Goal: Find specific page/section: Find specific page/section

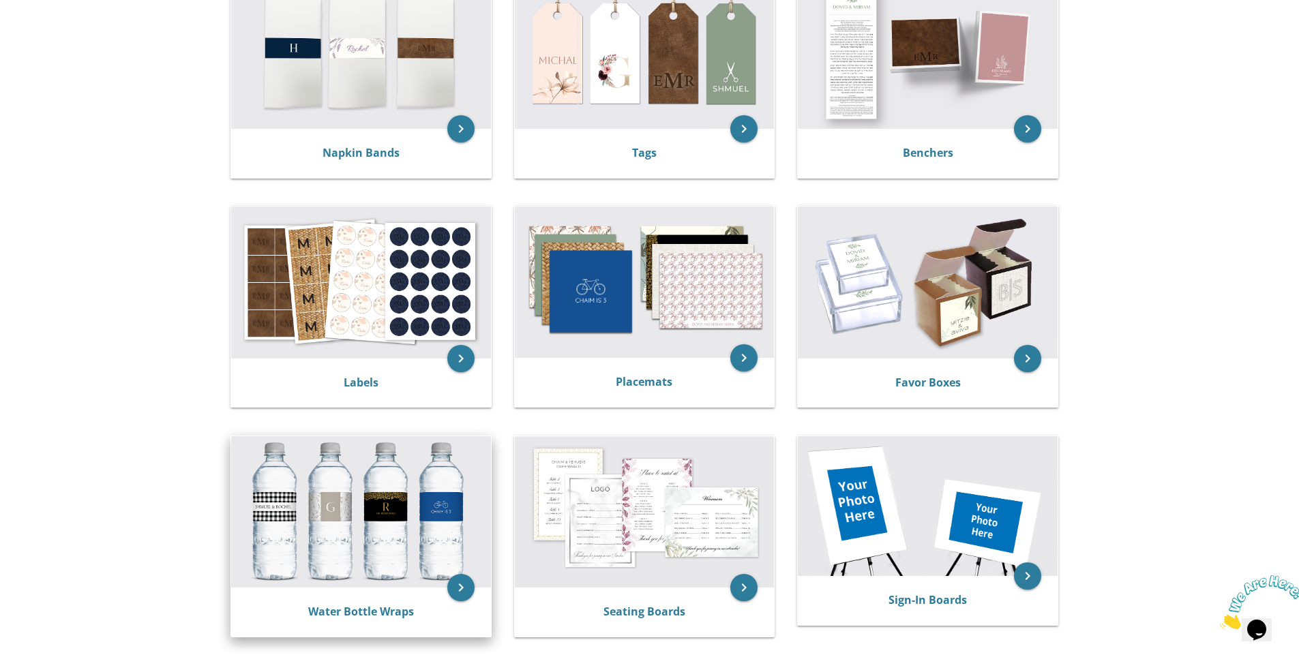
scroll to position [327, 0]
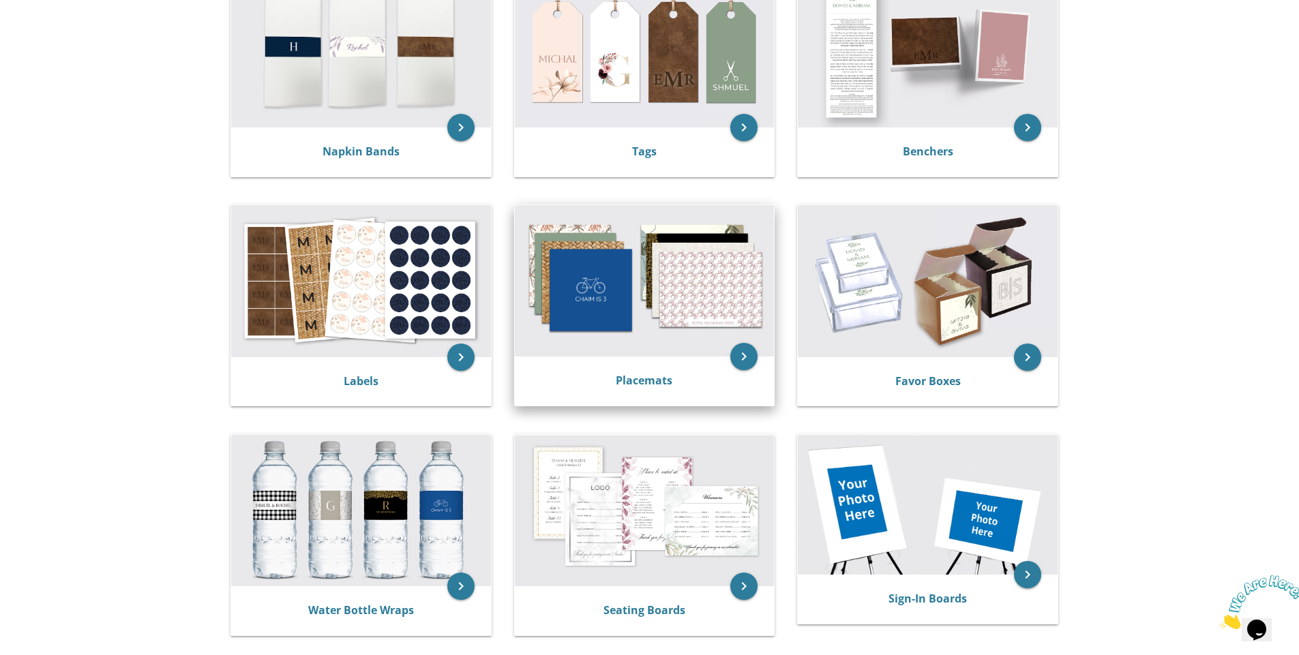
click at [638, 344] on img at bounding box center [645, 280] width 260 height 151
click at [693, 365] on div "Placemats" at bounding box center [645, 381] width 260 height 49
click at [741, 359] on icon "keyboard_arrow_right" at bounding box center [743, 356] width 27 height 27
click at [747, 354] on icon "keyboard_arrow_right" at bounding box center [743, 356] width 27 height 27
click at [634, 357] on div "Placemats" at bounding box center [645, 381] width 260 height 49
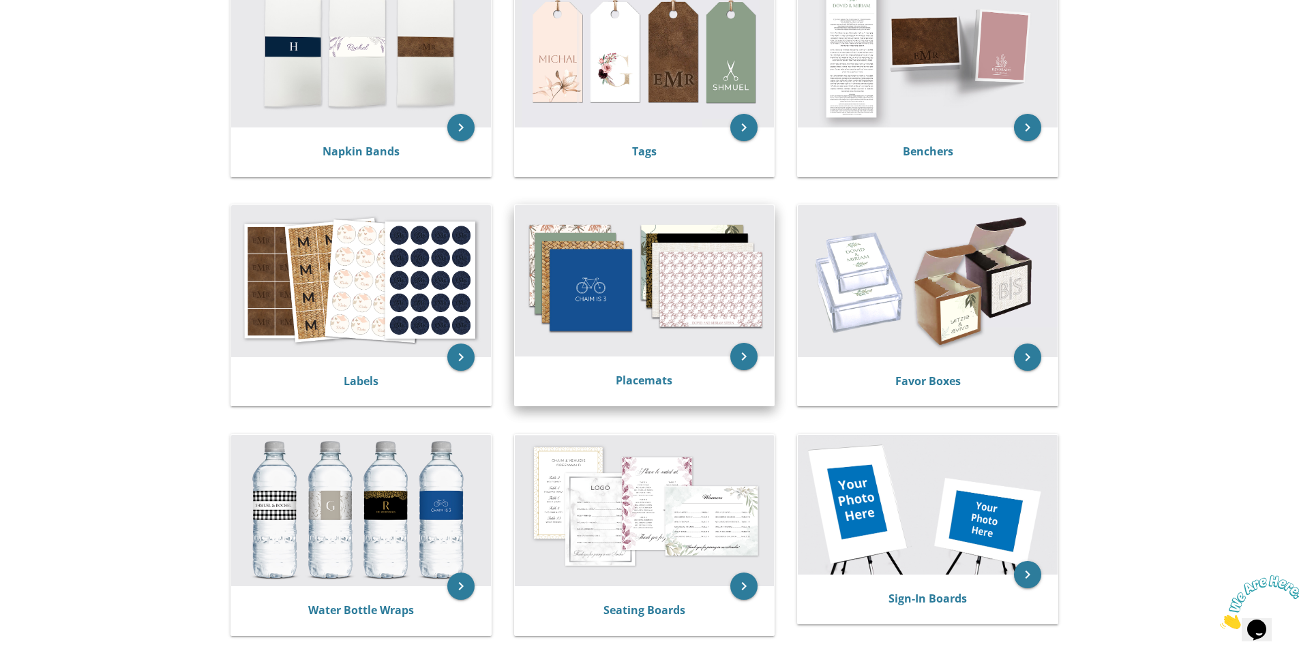
click at [714, 285] on img at bounding box center [645, 280] width 260 height 151
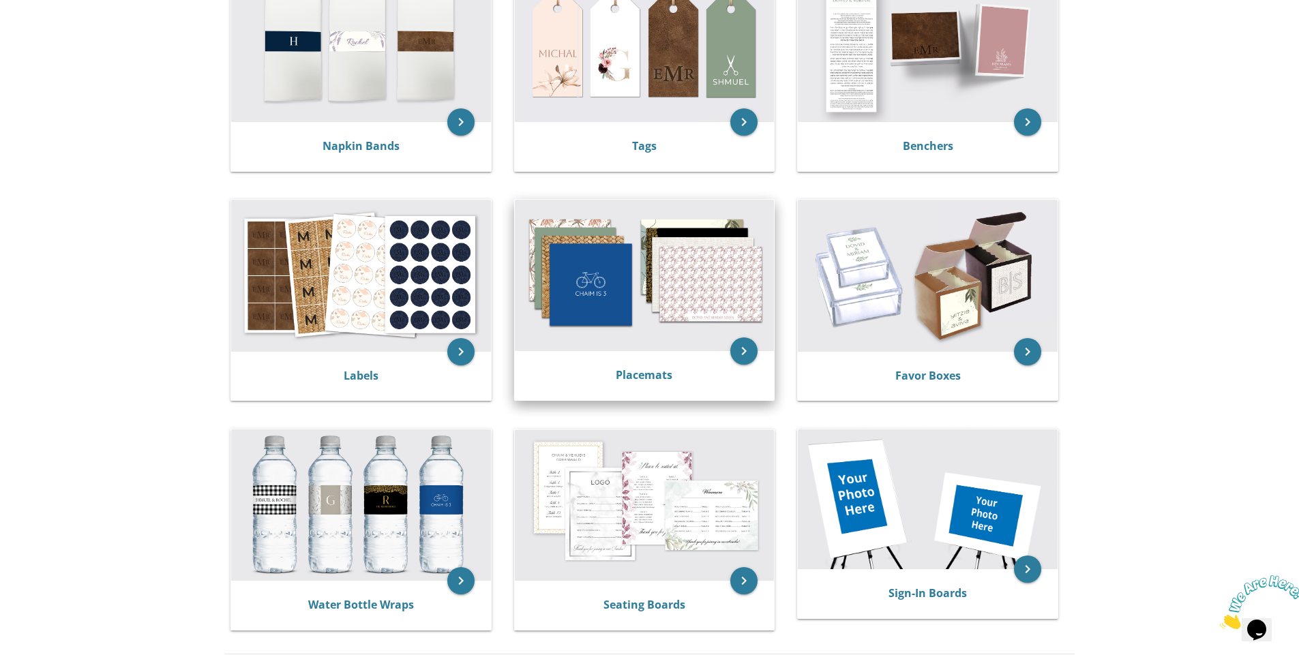
click at [685, 351] on div "Placemats" at bounding box center [645, 375] width 260 height 49
drag, startPoint x: 710, startPoint y: 380, endPoint x: 746, endPoint y: 366, distance: 39.3
click at [710, 380] on div "Placemats" at bounding box center [644, 375] width 227 height 16
click at [750, 353] on icon "keyboard_arrow_right" at bounding box center [743, 350] width 27 height 27
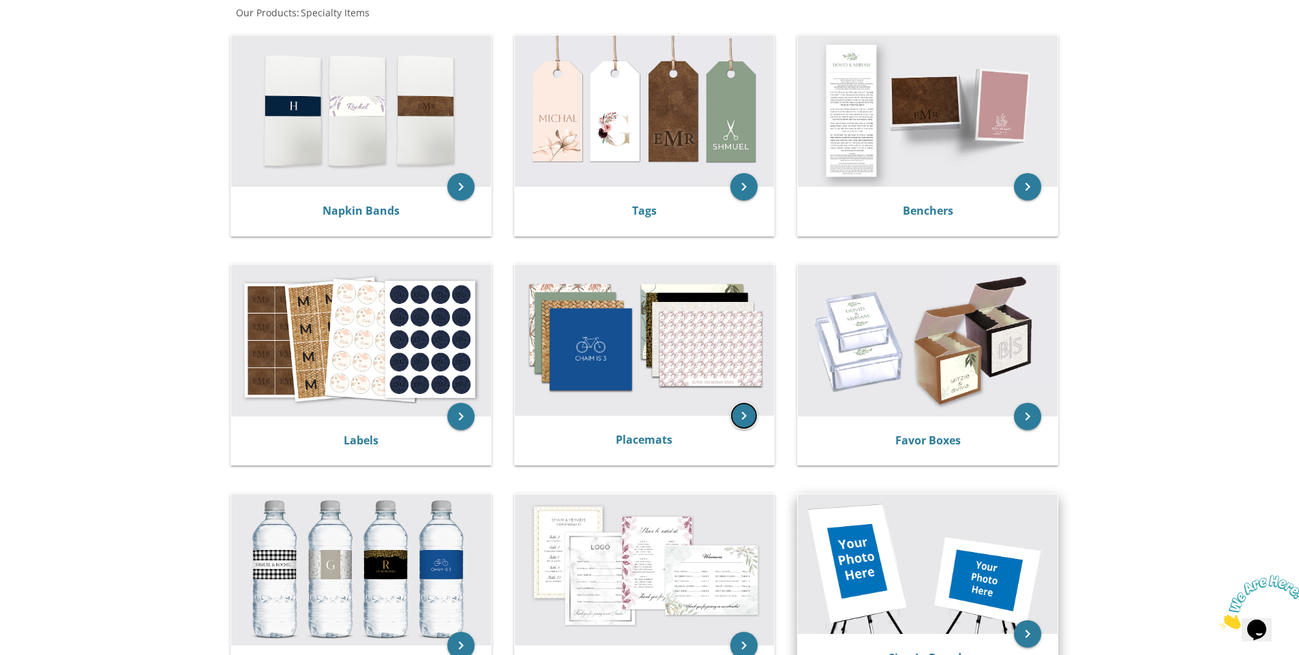
scroll to position [268, 0]
